Goal: Information Seeking & Learning: Learn about a topic

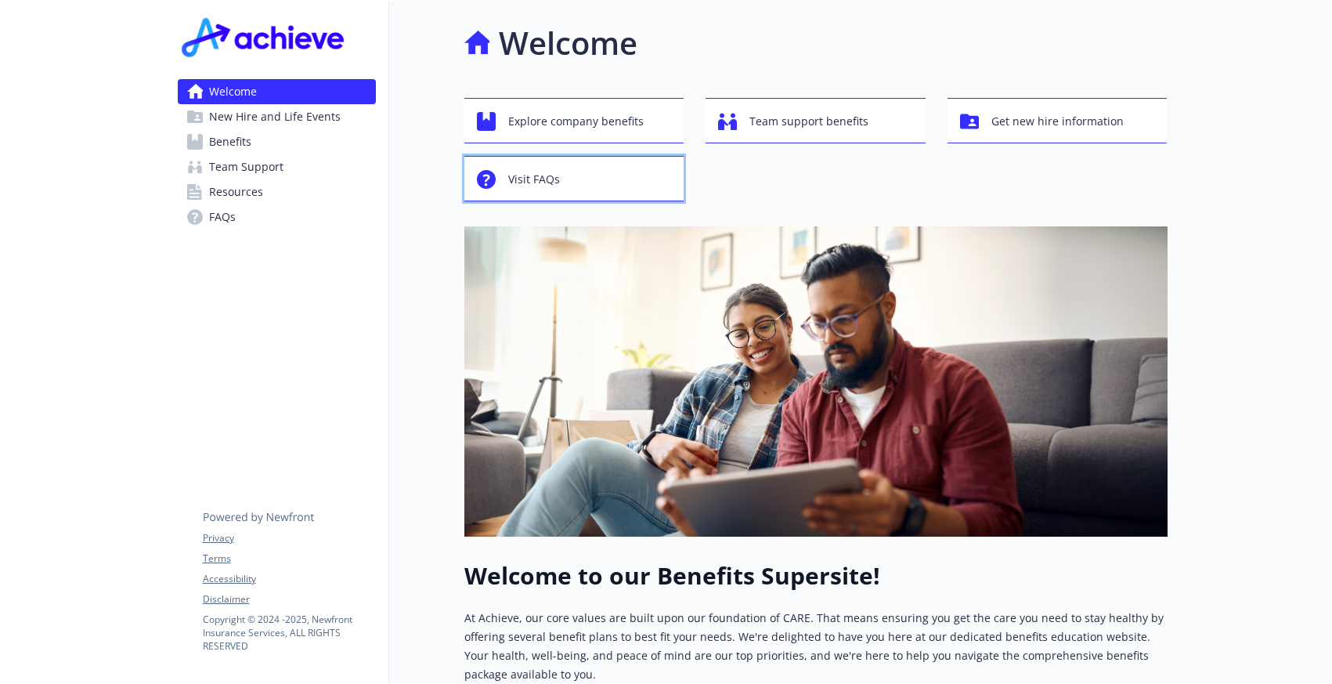
click at [539, 174] on span "Visit FAQs" at bounding box center [534, 179] width 52 height 30
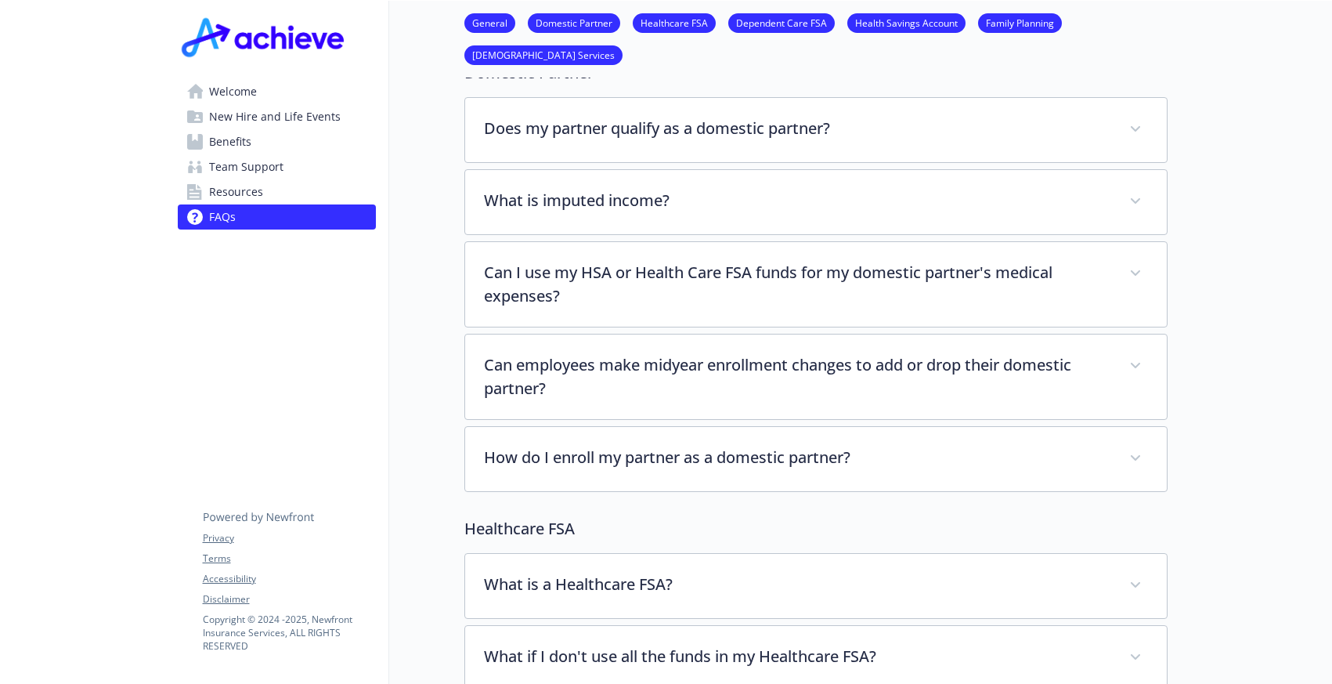
scroll to position [301, 0]
